Goal: Navigation & Orientation: Find specific page/section

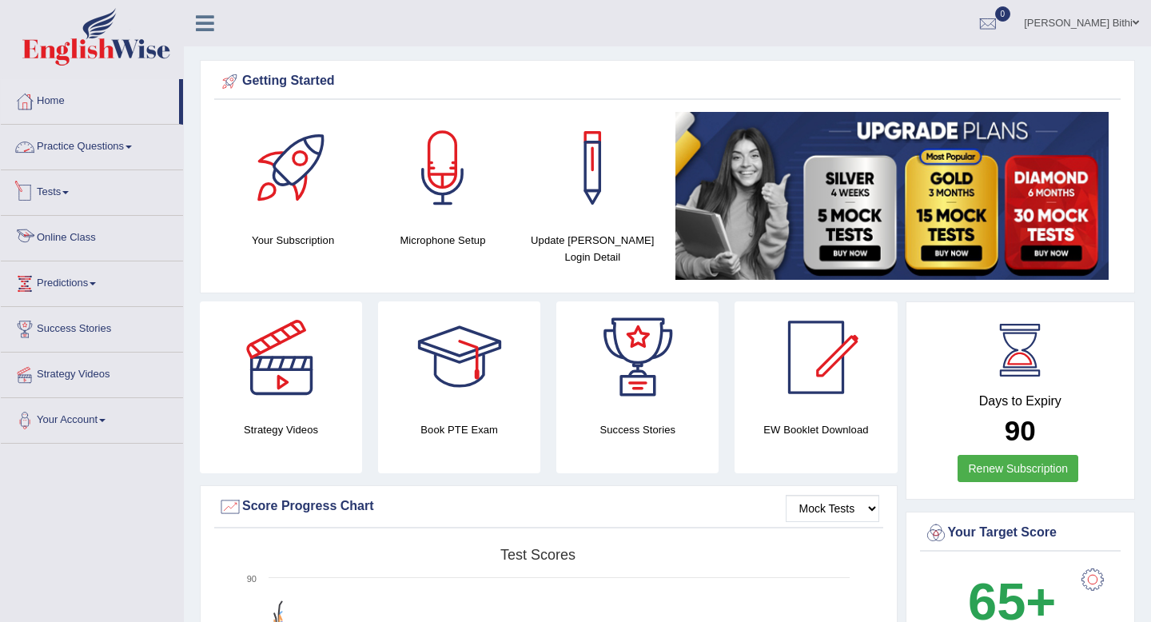
click at [74, 244] on link "Online Class" at bounding box center [92, 236] width 182 height 40
